Goal: Task Accomplishment & Management: Manage account settings

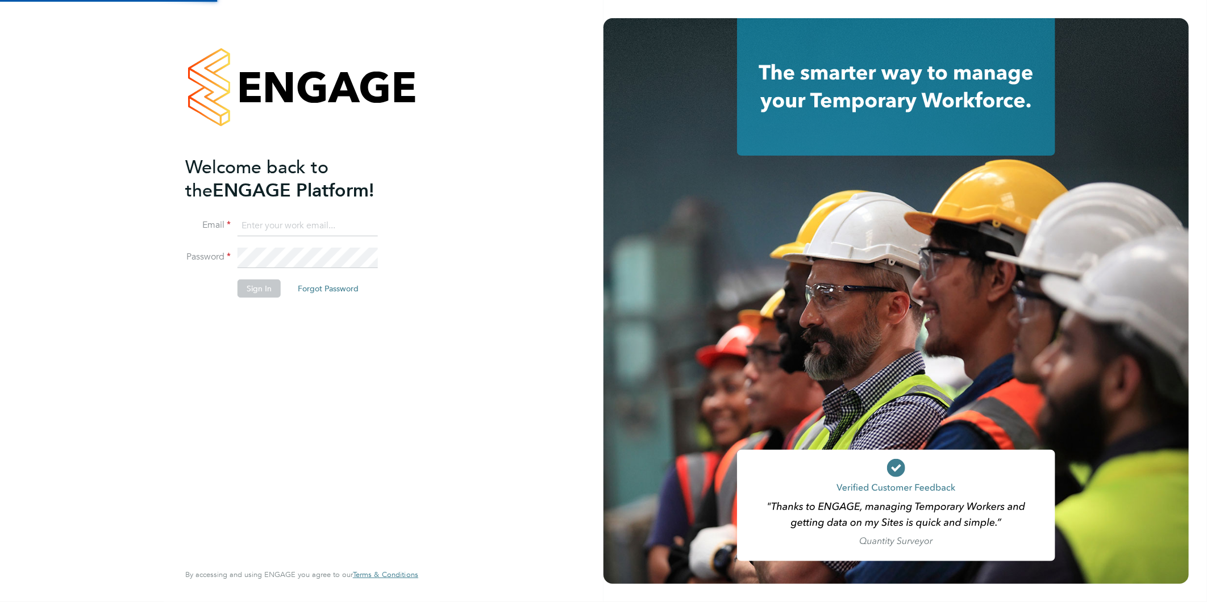
click at [269, 231] on input at bounding box center [307, 226] width 140 height 20
type input "rea.hill@abm.com"
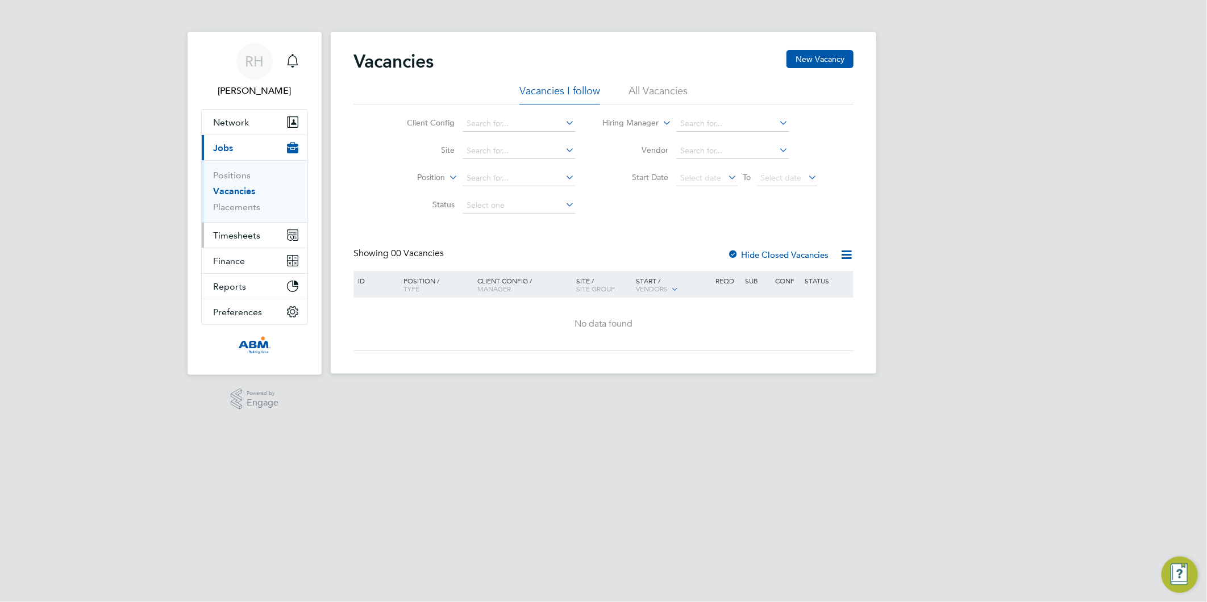
click at [231, 239] on span "Timesheets" at bounding box center [236, 235] width 47 height 11
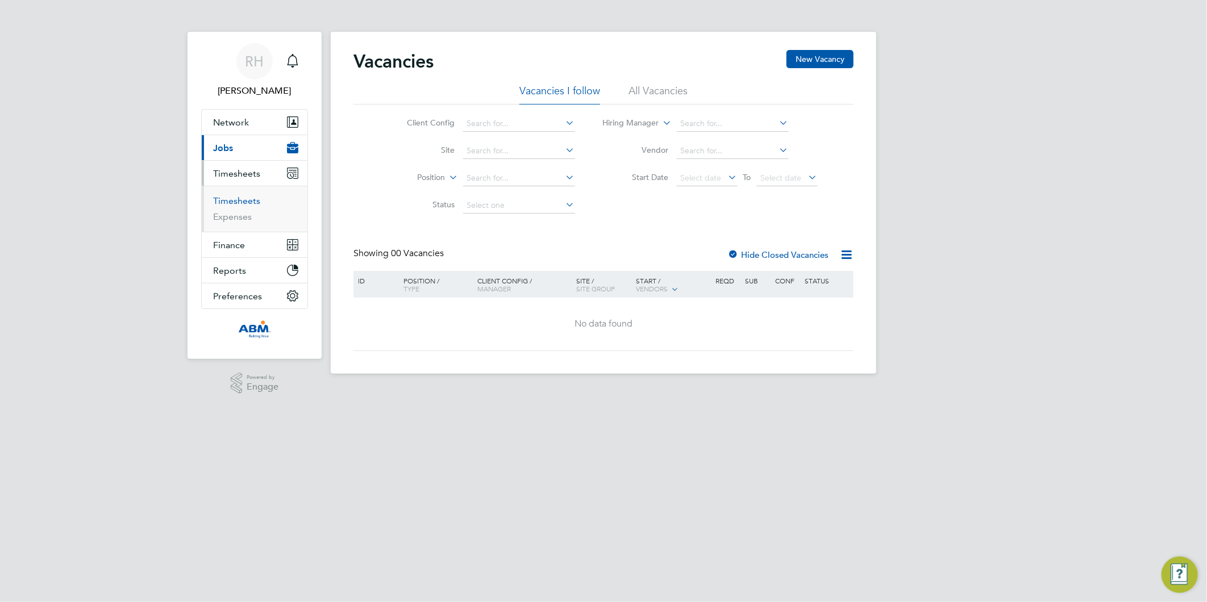
click at [236, 197] on link "Timesheets" at bounding box center [236, 200] width 47 height 11
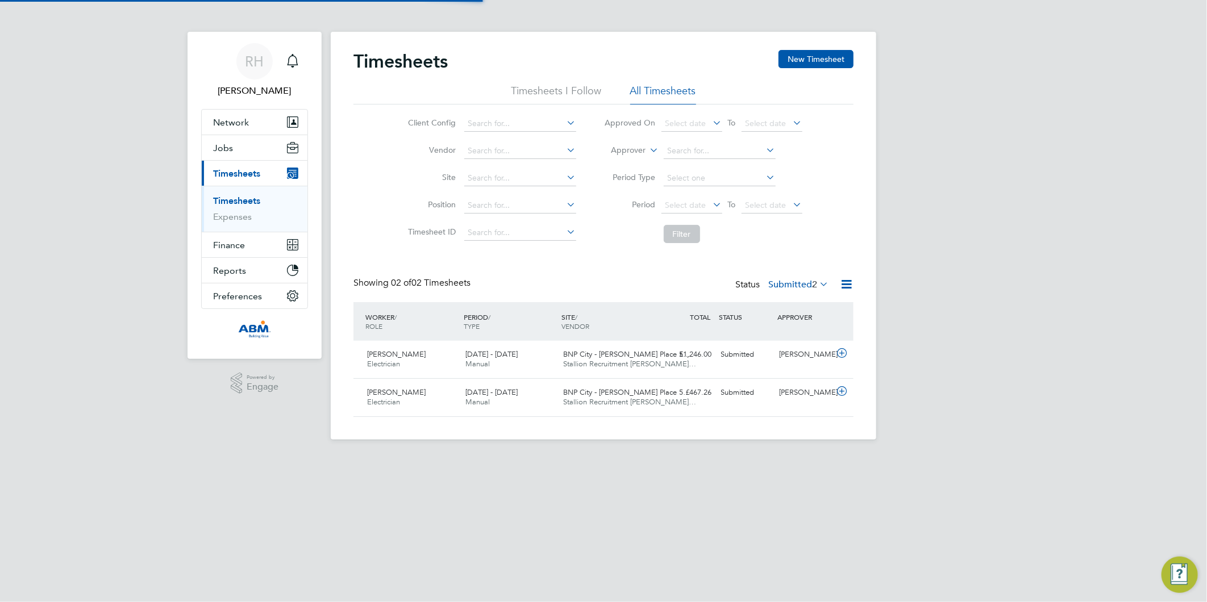
scroll to position [28, 99]
click at [817, 282] on icon at bounding box center [817, 284] width 0 height 16
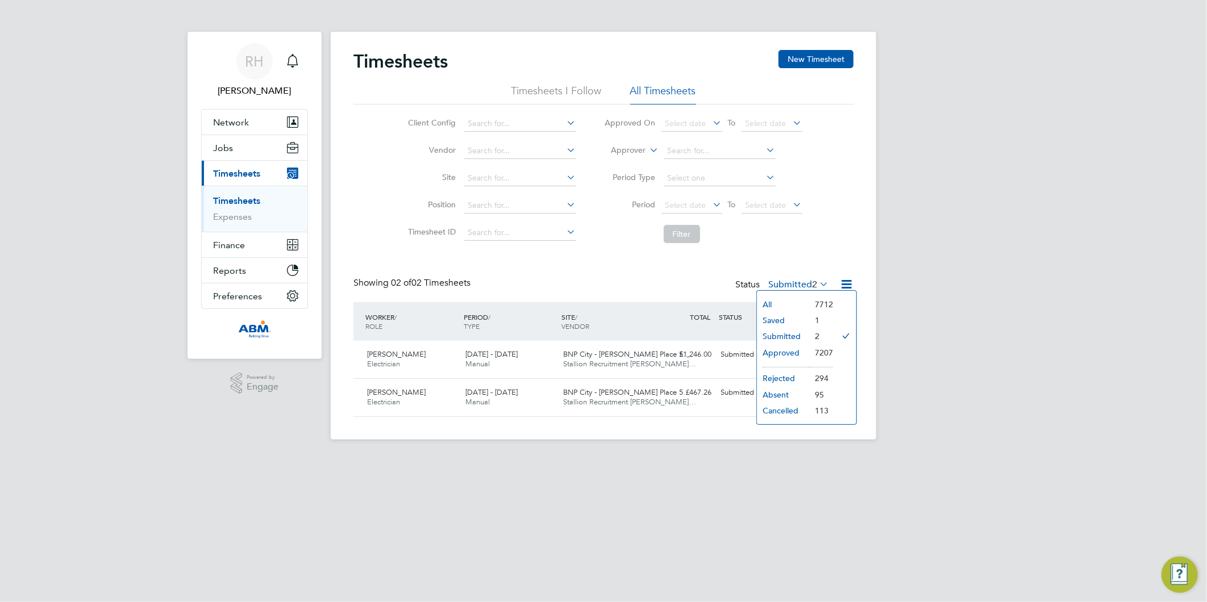
click at [820, 349] on li "7207" at bounding box center [821, 353] width 24 height 16
click at [814, 281] on span "2" at bounding box center [814, 284] width 5 height 11
click at [791, 355] on li "Approved" at bounding box center [783, 353] width 52 height 16
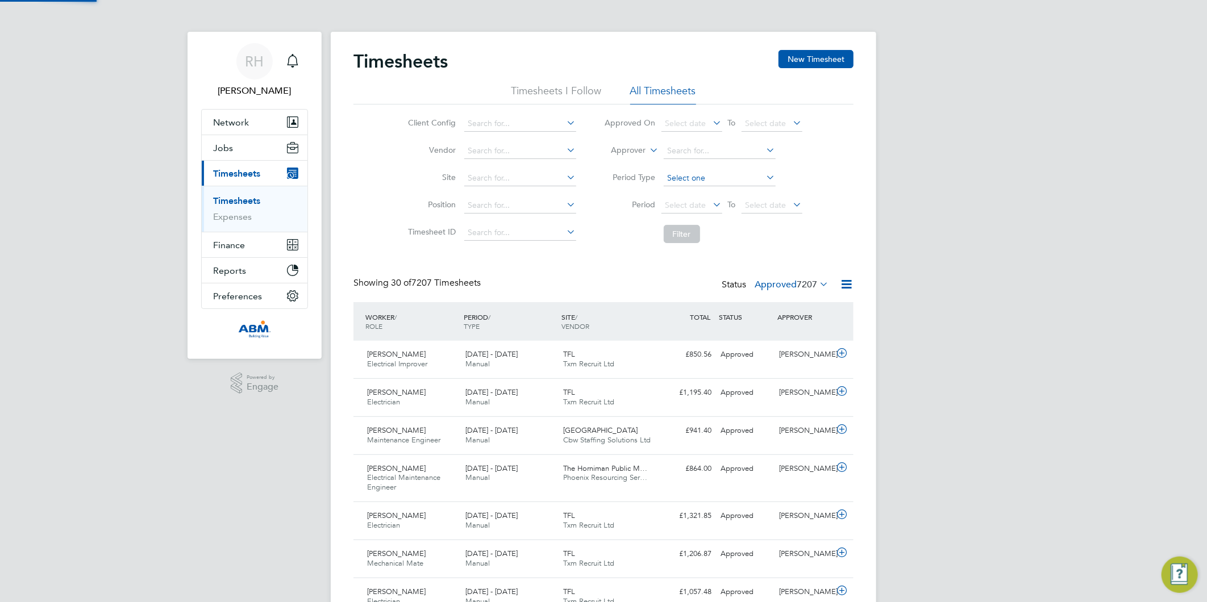
scroll to position [0, 0]
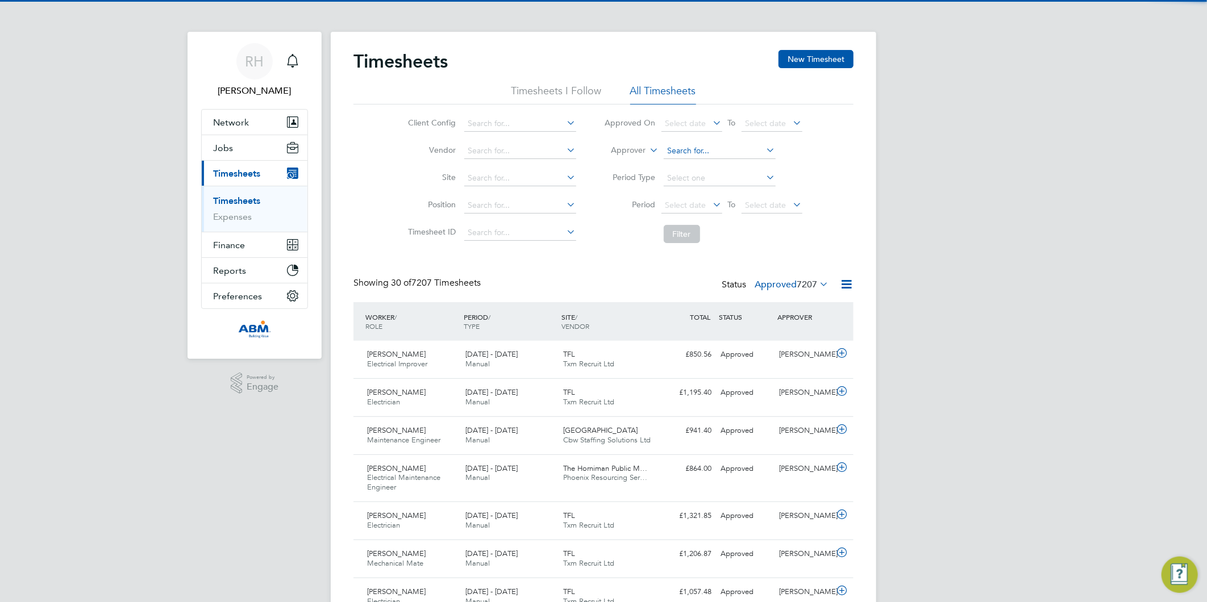
click at [680, 156] on input at bounding box center [720, 151] width 112 height 16
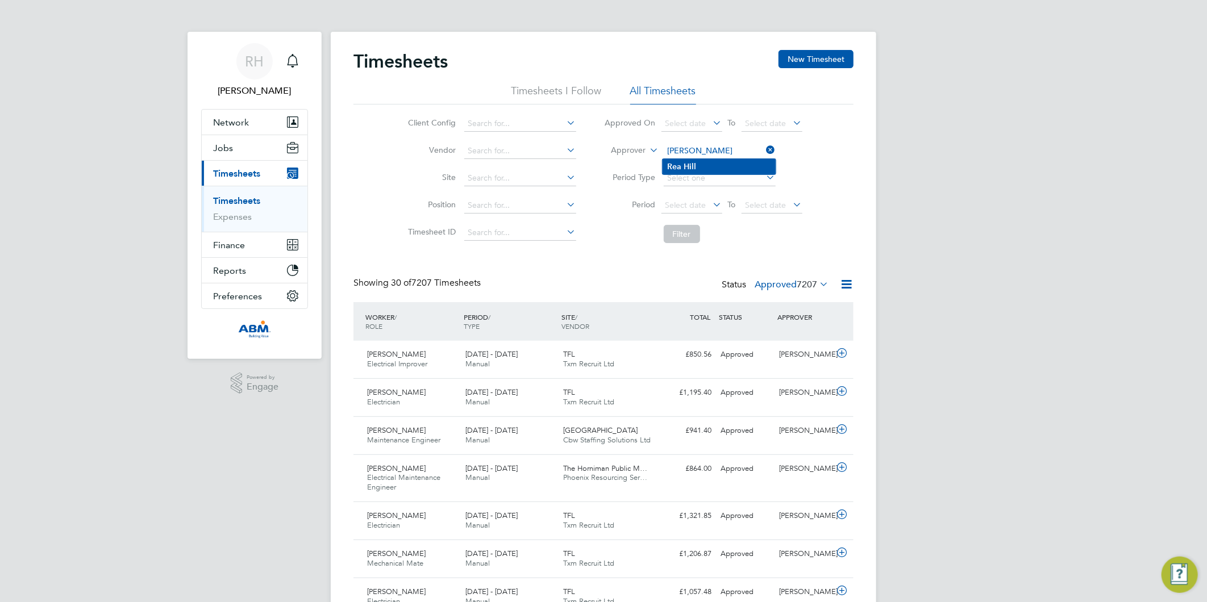
click at [697, 166] on li "[PERSON_NAME]" at bounding box center [718, 166] width 113 height 15
type input "[PERSON_NAME]"
click at [674, 239] on button "Filter" at bounding box center [682, 234] width 36 height 18
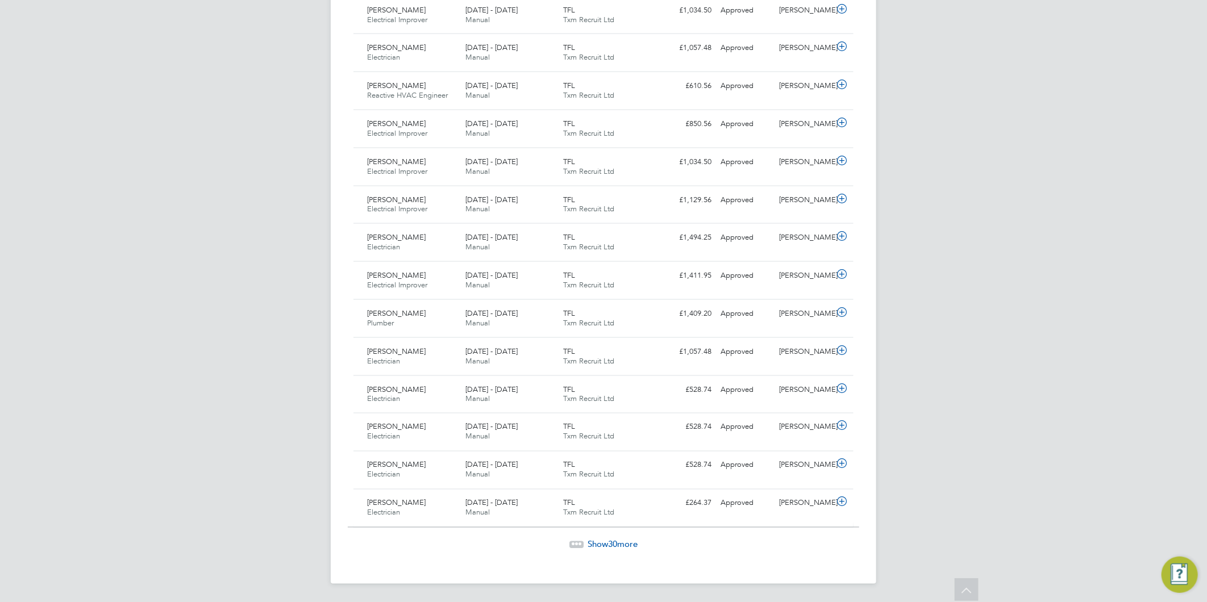
click at [608, 542] on span "30" at bounding box center [612, 544] width 9 height 11
click at [597, 543] on span "Show 30 more" at bounding box center [612, 544] width 50 height 11
click at [622, 543] on span "Show 30 more" at bounding box center [612, 544] width 50 height 11
click at [620, 543] on span "Show 30 more" at bounding box center [612, 544] width 50 height 11
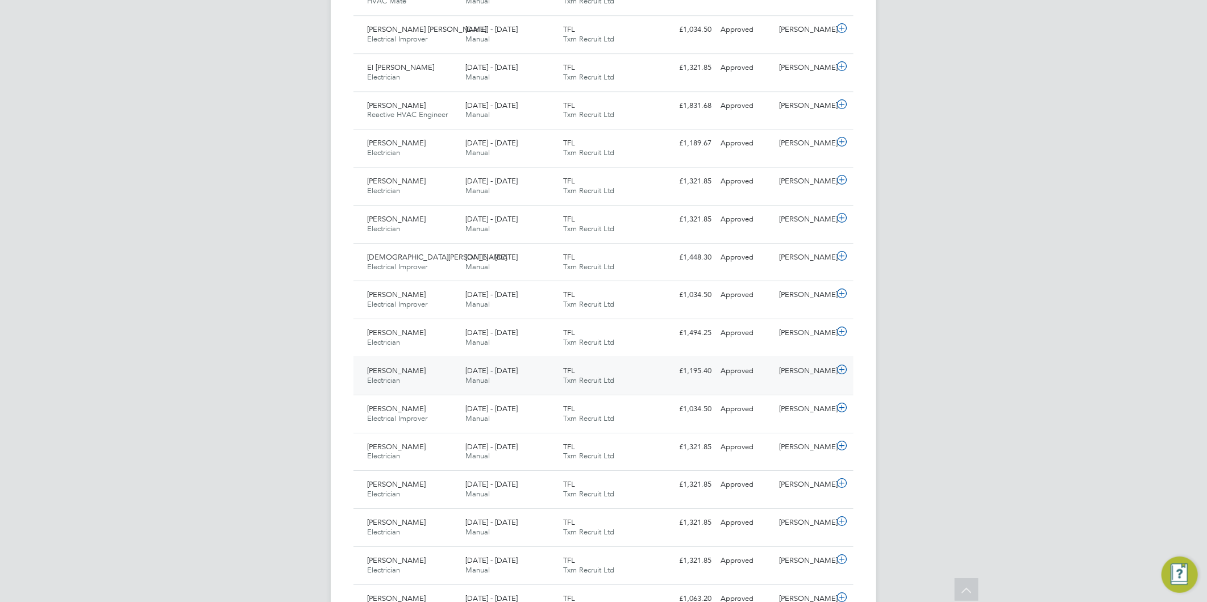
click at [843, 374] on icon at bounding box center [842, 369] width 14 height 9
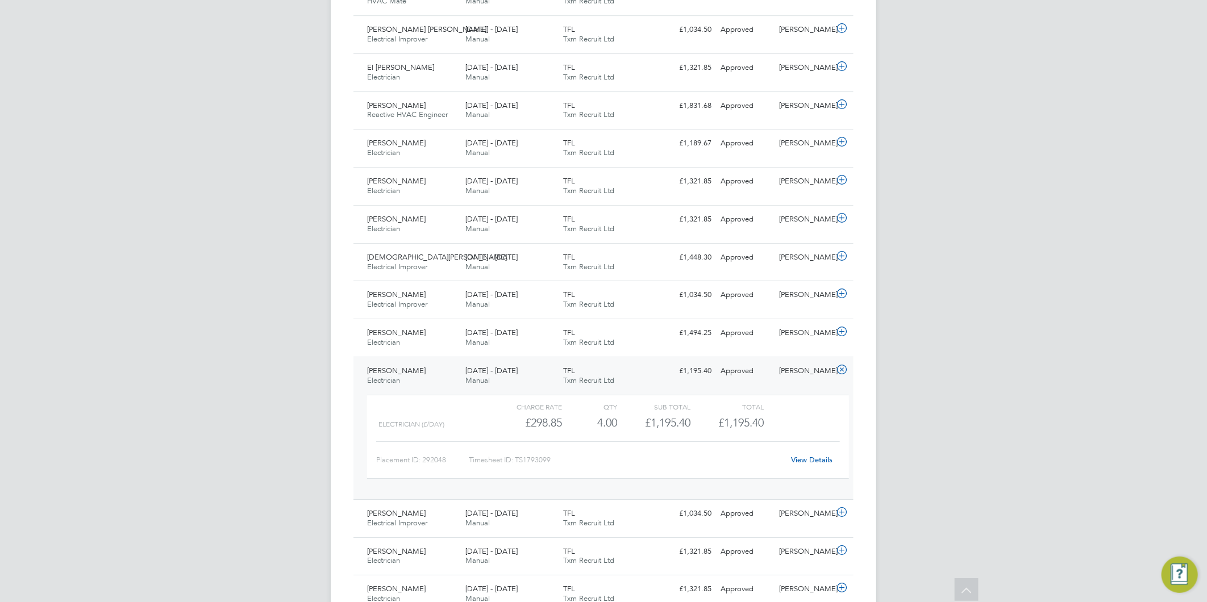
click at [802, 463] on link "View Details" at bounding box center [811, 460] width 41 height 10
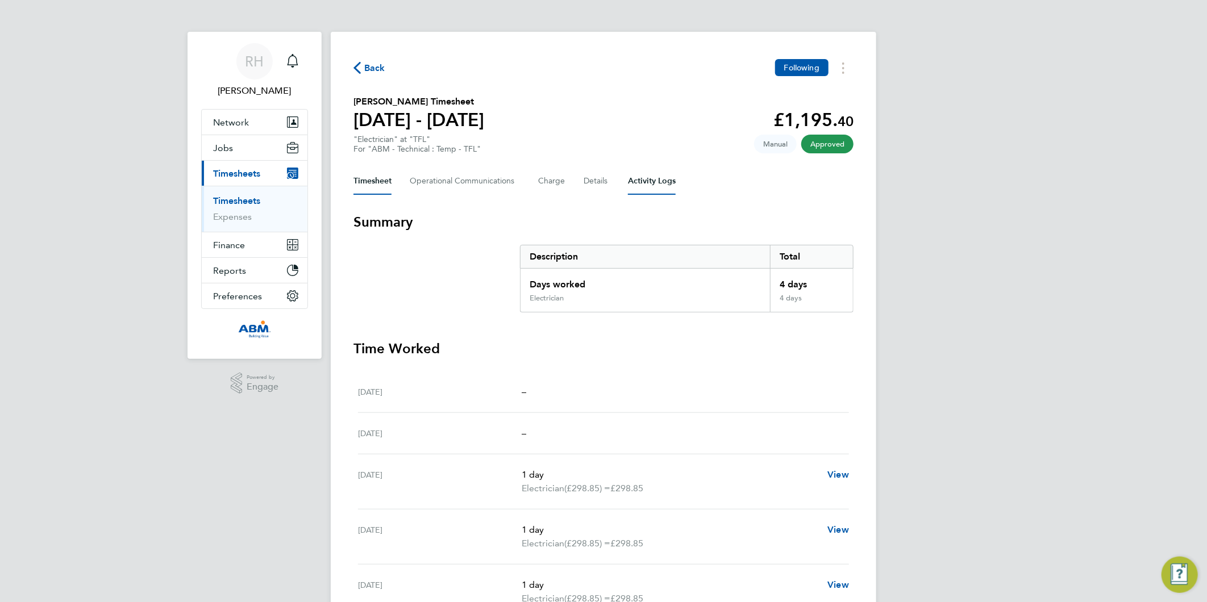
click at [649, 180] on Logs-tab "Activity Logs" at bounding box center [652, 181] width 48 height 27
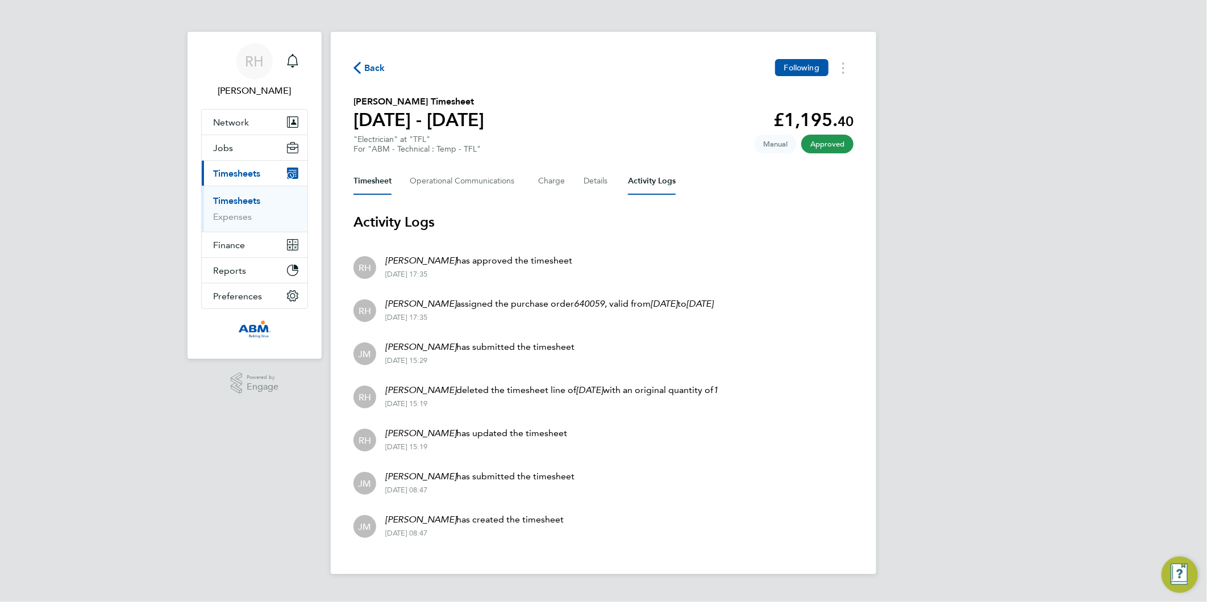
click at [387, 177] on button "Timesheet" at bounding box center [372, 181] width 38 height 27
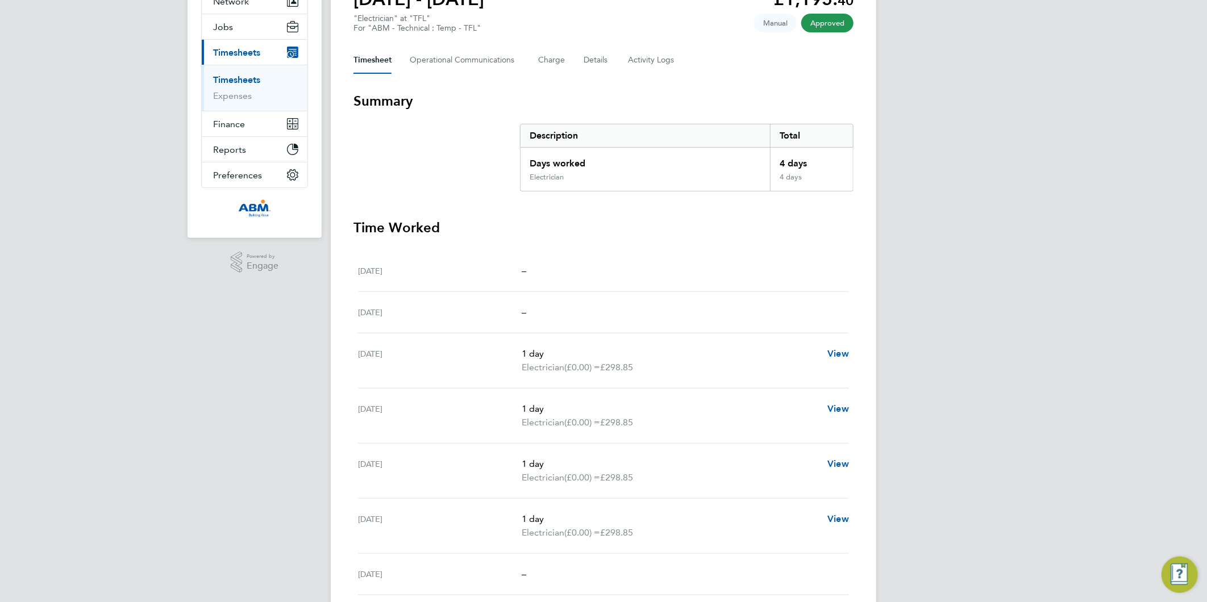
scroll to position [126, 0]
